Goal: Find specific page/section: Find specific page/section

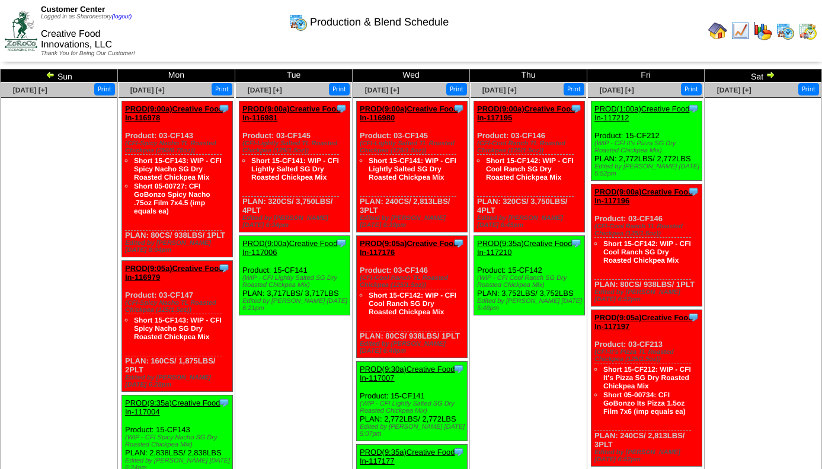
click at [744, 32] on img at bounding box center [740, 30] width 19 height 19
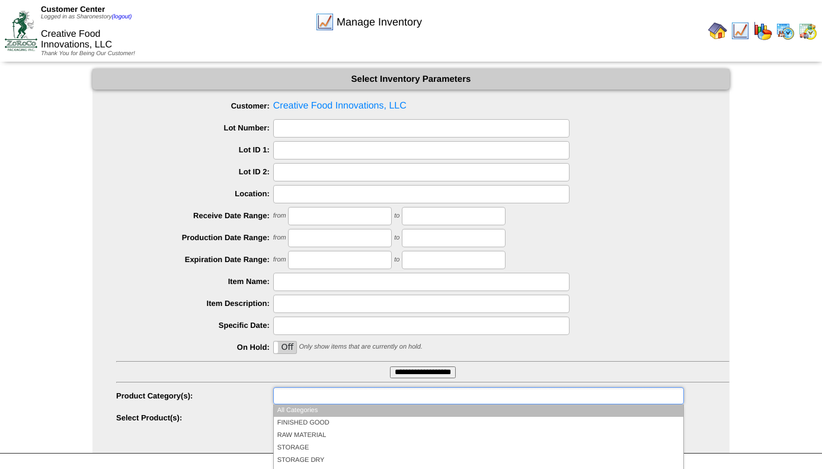
click at [310, 397] on input "text" at bounding box center [315, 395] width 76 height 15
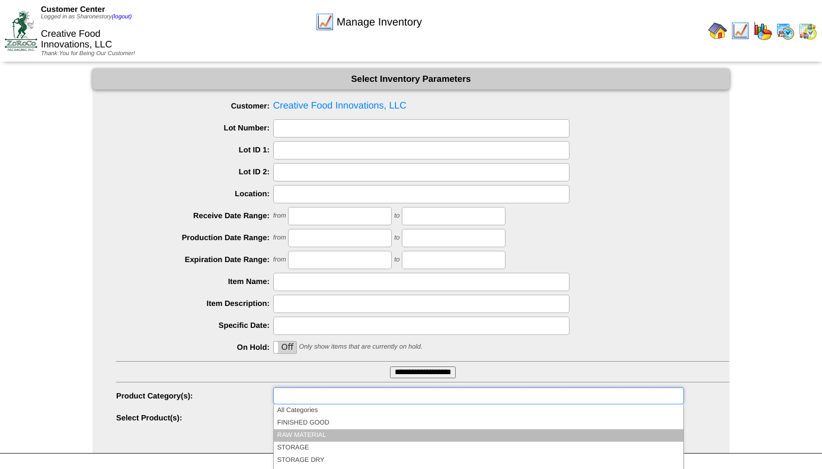
click at [288, 432] on li "RAW MATERIAL" at bounding box center [479, 435] width 410 height 12
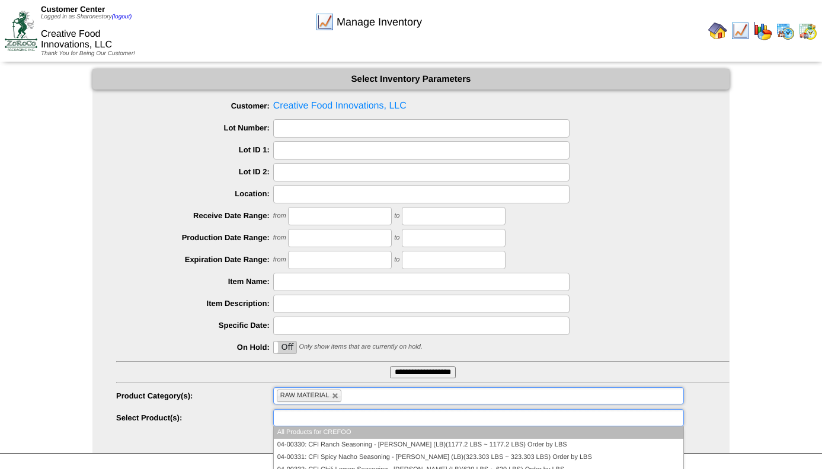
click at [290, 414] on input "text" at bounding box center [315, 417] width 76 height 15
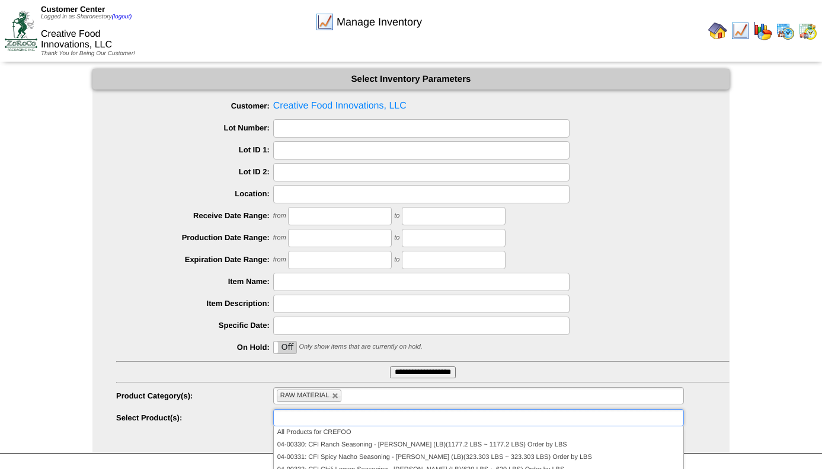
type input "**********"
click at [595, 259] on div "from to" at bounding box center [423, 260] width 614 height 18
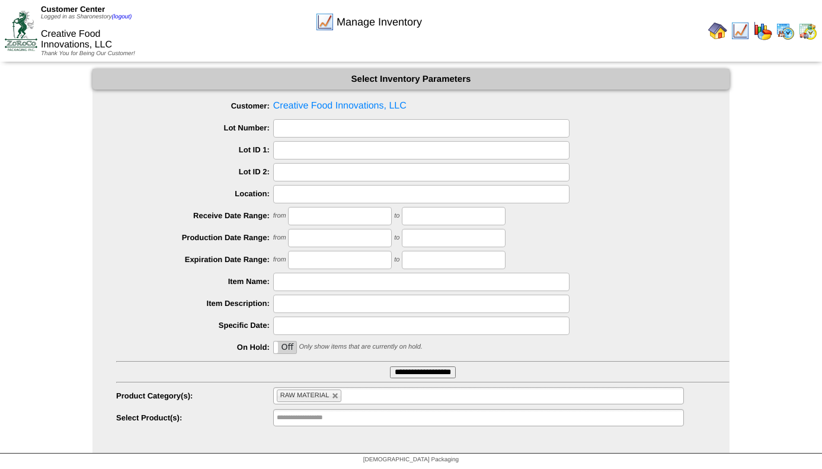
click at [783, 32] on img at bounding box center [785, 30] width 19 height 19
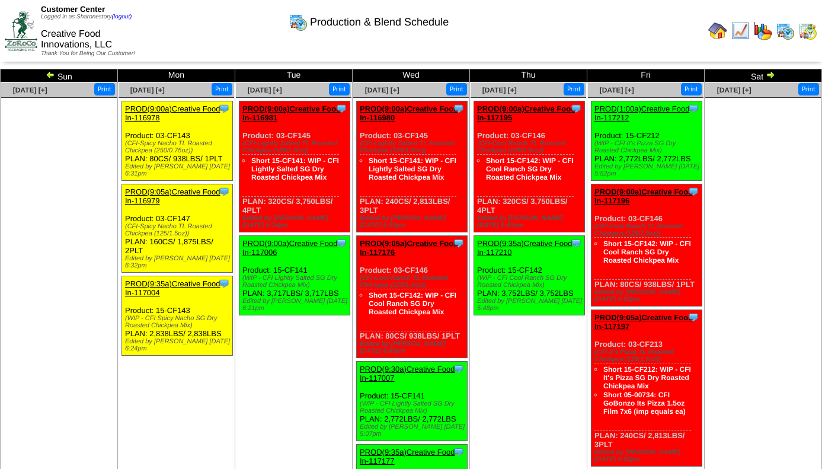
click at [724, 28] on img at bounding box center [717, 30] width 19 height 19
